Goal: Task Accomplishment & Management: Manage account settings

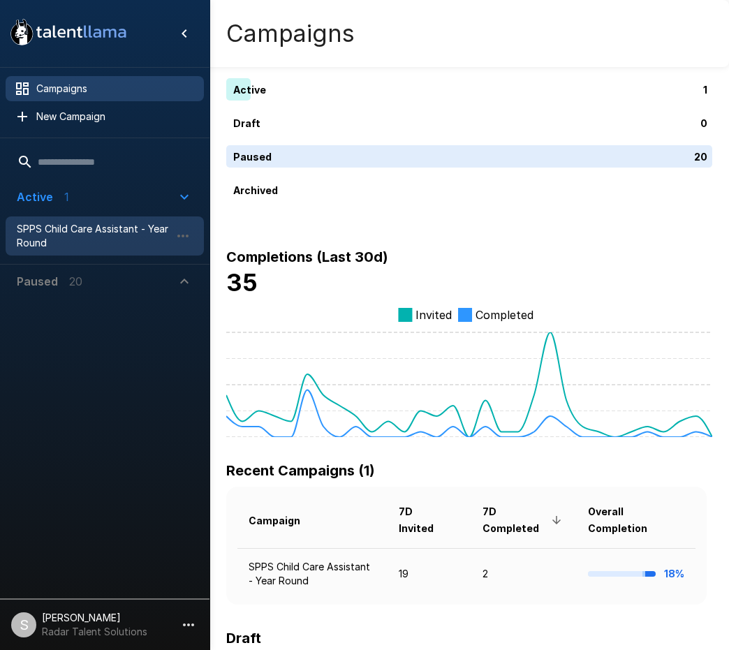
click at [114, 236] on span "SPPS Child Care Assistant - Year Round" at bounding box center [94, 236] width 154 height 28
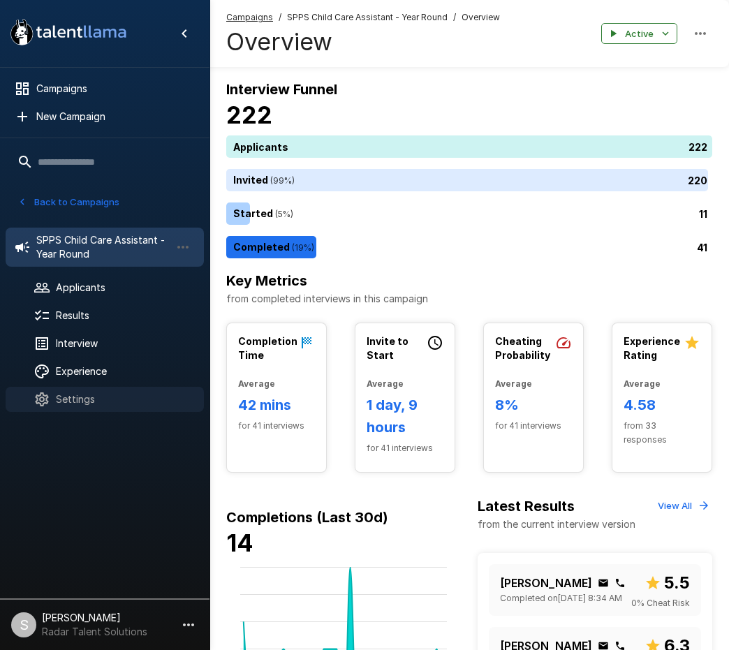
click at [150, 401] on span "Settings" at bounding box center [124, 399] width 137 height 14
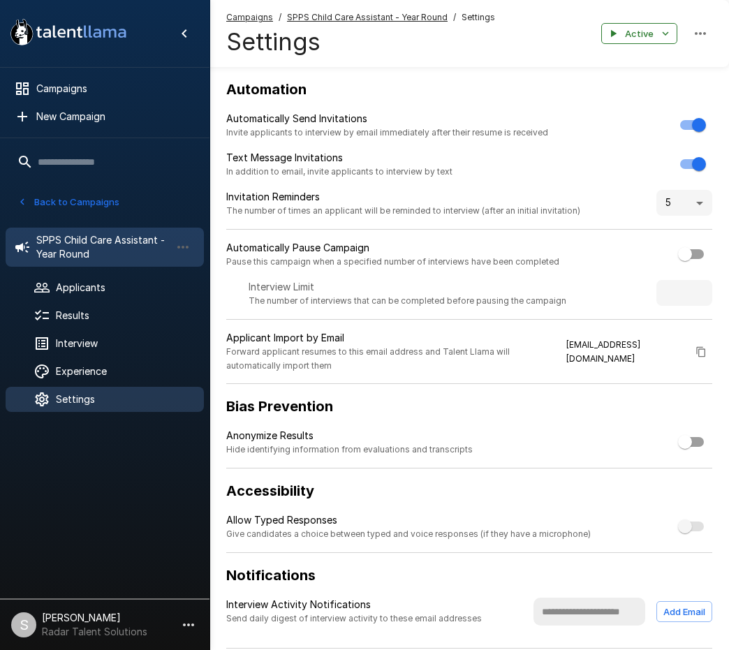
click at [97, 239] on span "SPPS Child Care Assistant - Year Round" at bounding box center [103, 247] width 134 height 28
